Goal: Task Accomplishment & Management: Use online tool/utility

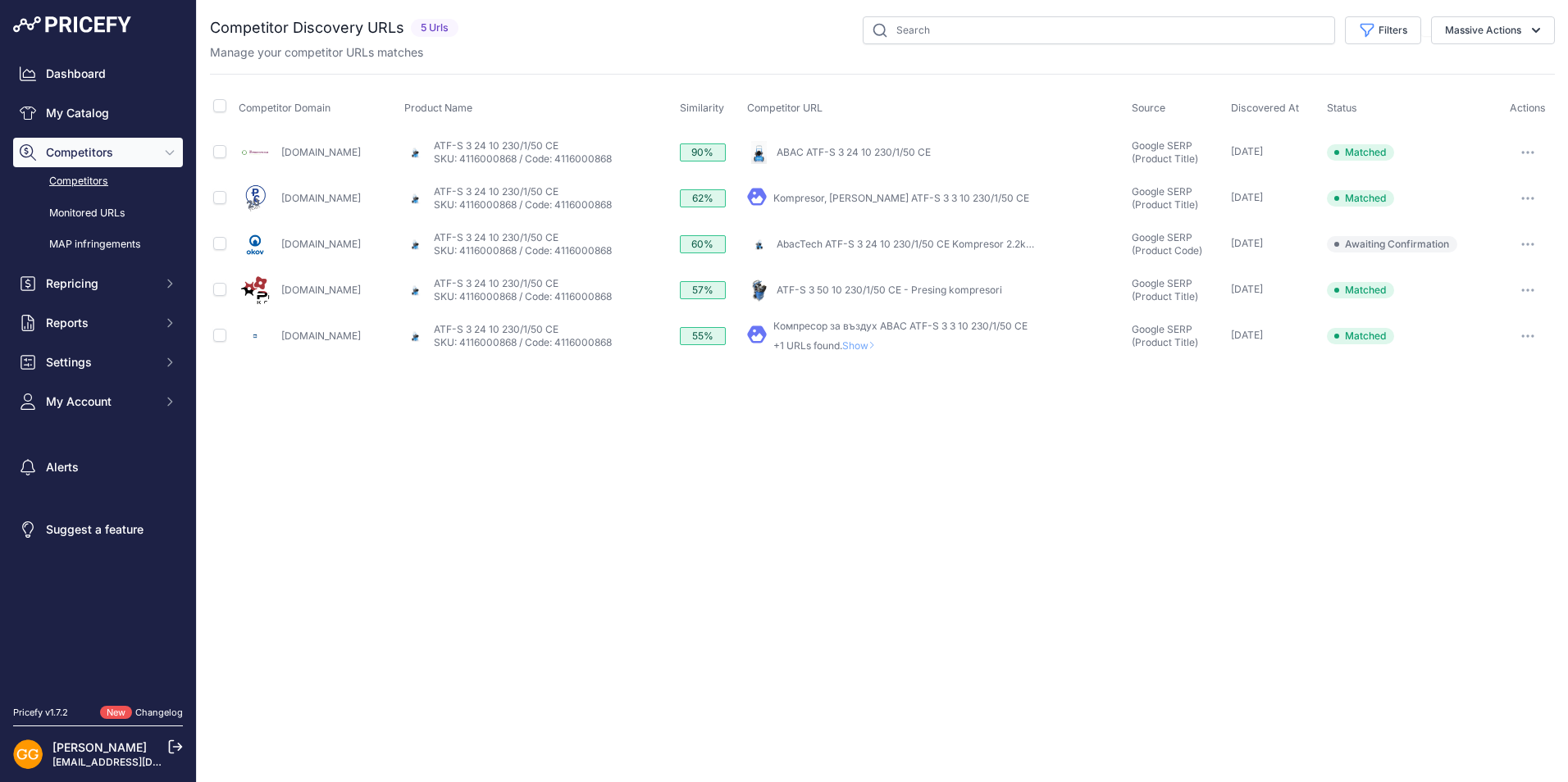
click at [1529, 243] on icon "button" at bounding box center [1528, 244] width 2 height 2
click at [1464, 286] on button "Confirm match" at bounding box center [1484, 279] width 135 height 26
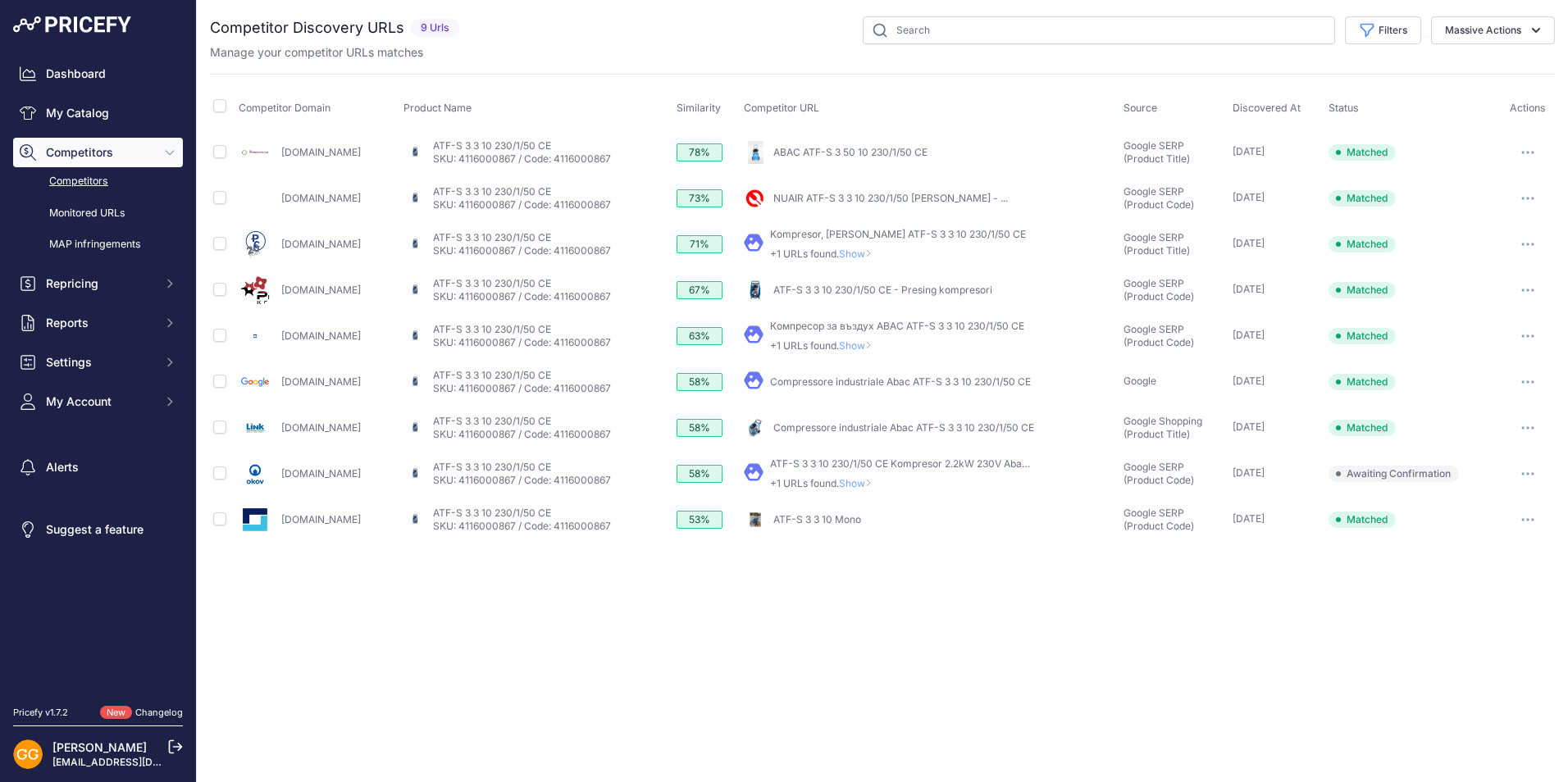
click at [1525, 470] on button "button" at bounding box center [1528, 474] width 33 height 23
click at [1492, 507] on button "Confirm match" at bounding box center [1484, 508] width 135 height 26
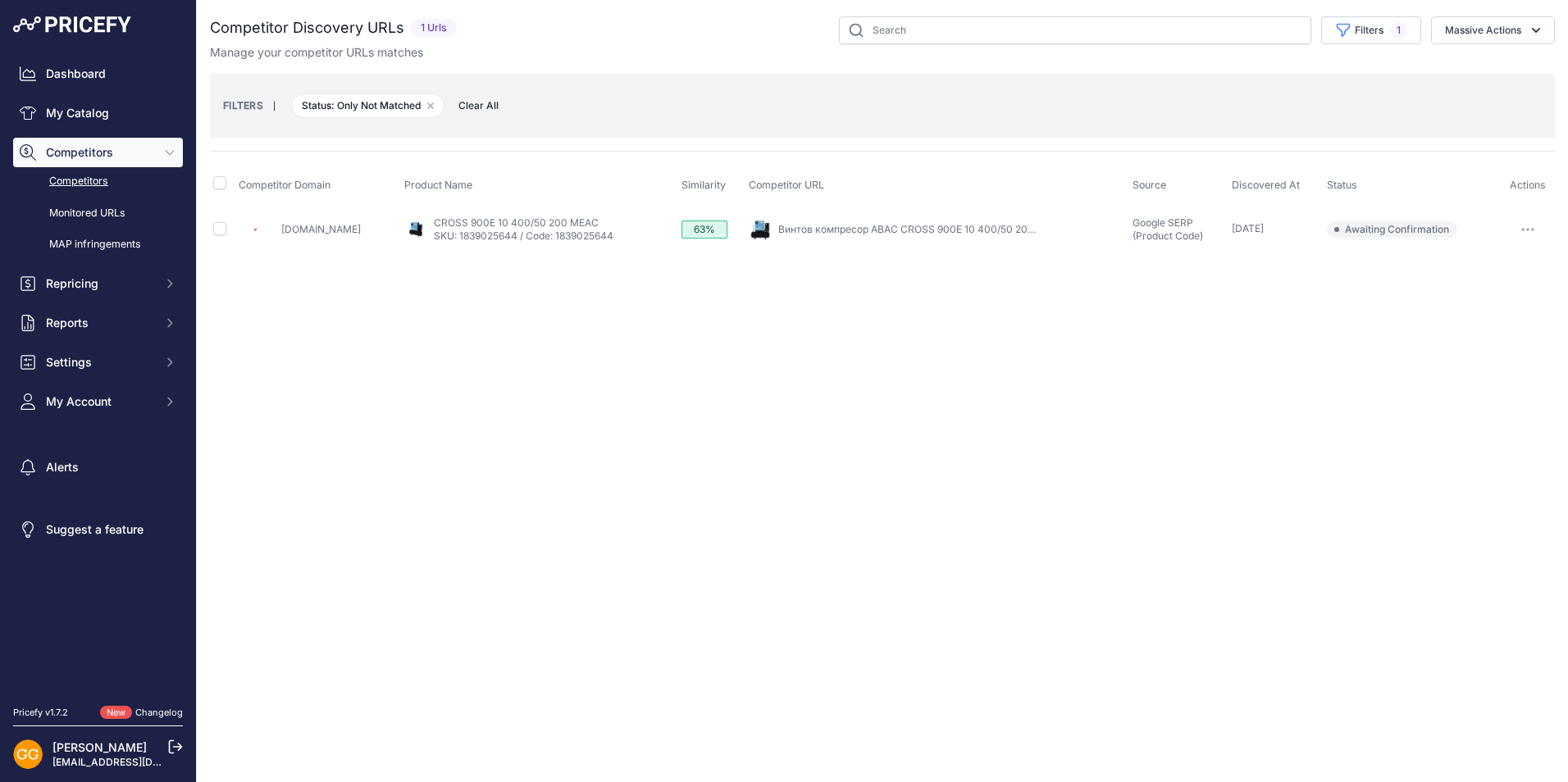
click at [1527, 229] on icon "button" at bounding box center [1528, 230] width 2 height 2
click at [1471, 275] on button "Confirm match" at bounding box center [1484, 263] width 135 height 26
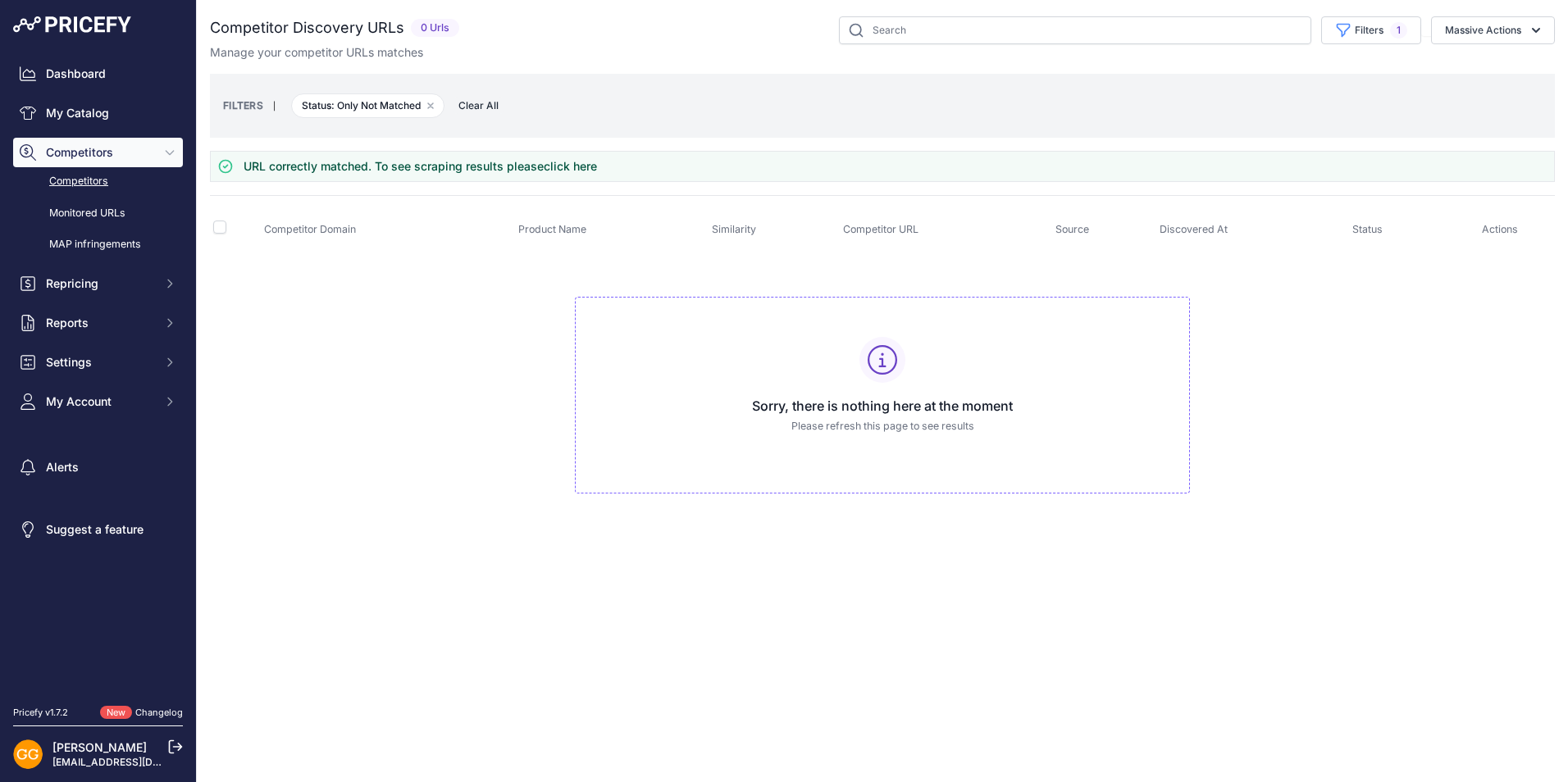
click at [476, 109] on span "Clear All" at bounding box center [478, 105] width 57 height 16
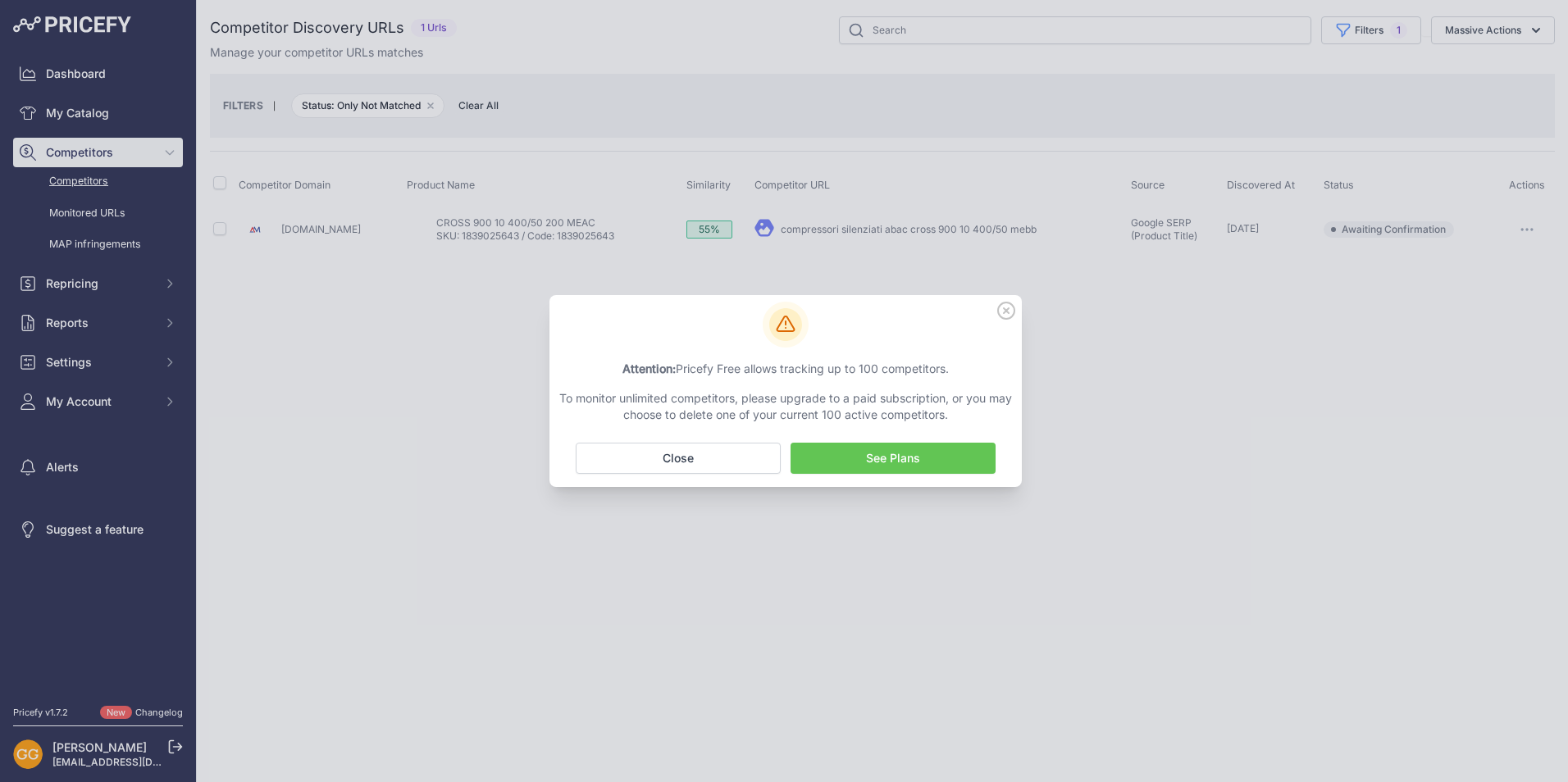
click at [1003, 310] on icon at bounding box center [1006, 310] width 18 height 18
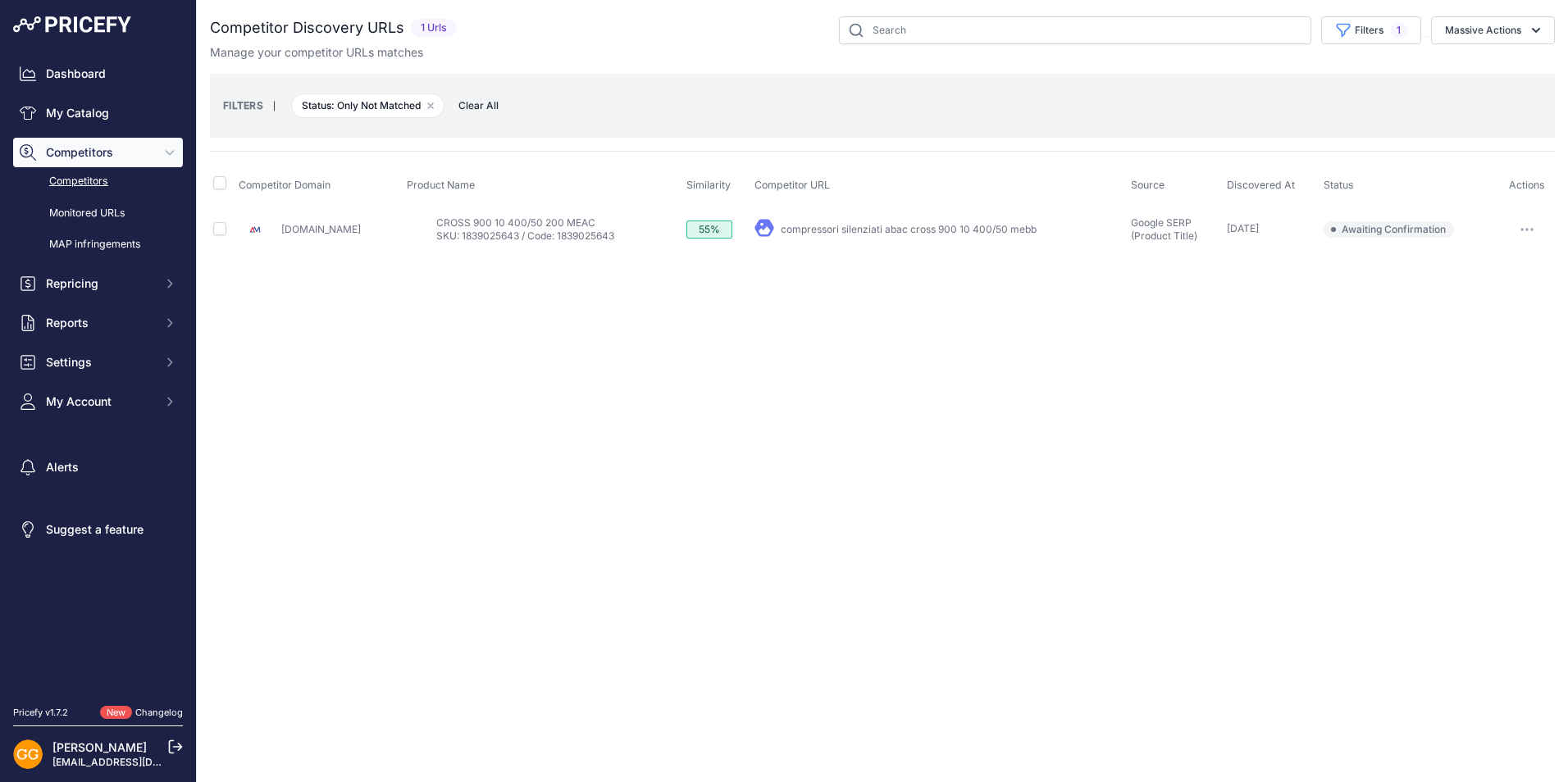
click at [1531, 229] on icon "button" at bounding box center [1526, 230] width 13 height 3
click at [1465, 266] on button "Confirm match" at bounding box center [1484, 263] width 135 height 26
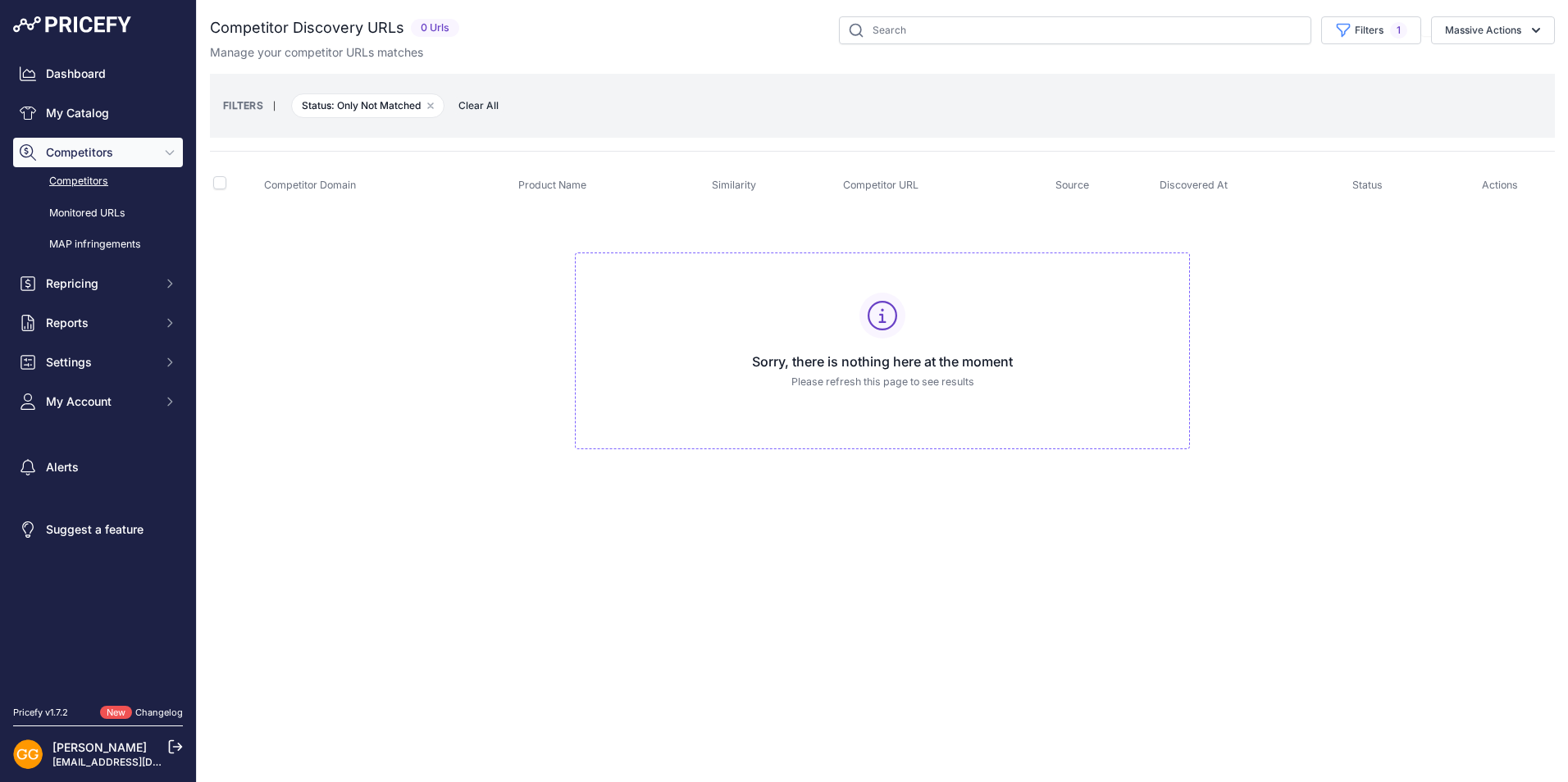
click at [485, 104] on span "Clear All" at bounding box center [478, 105] width 57 height 16
